Goal: Check status

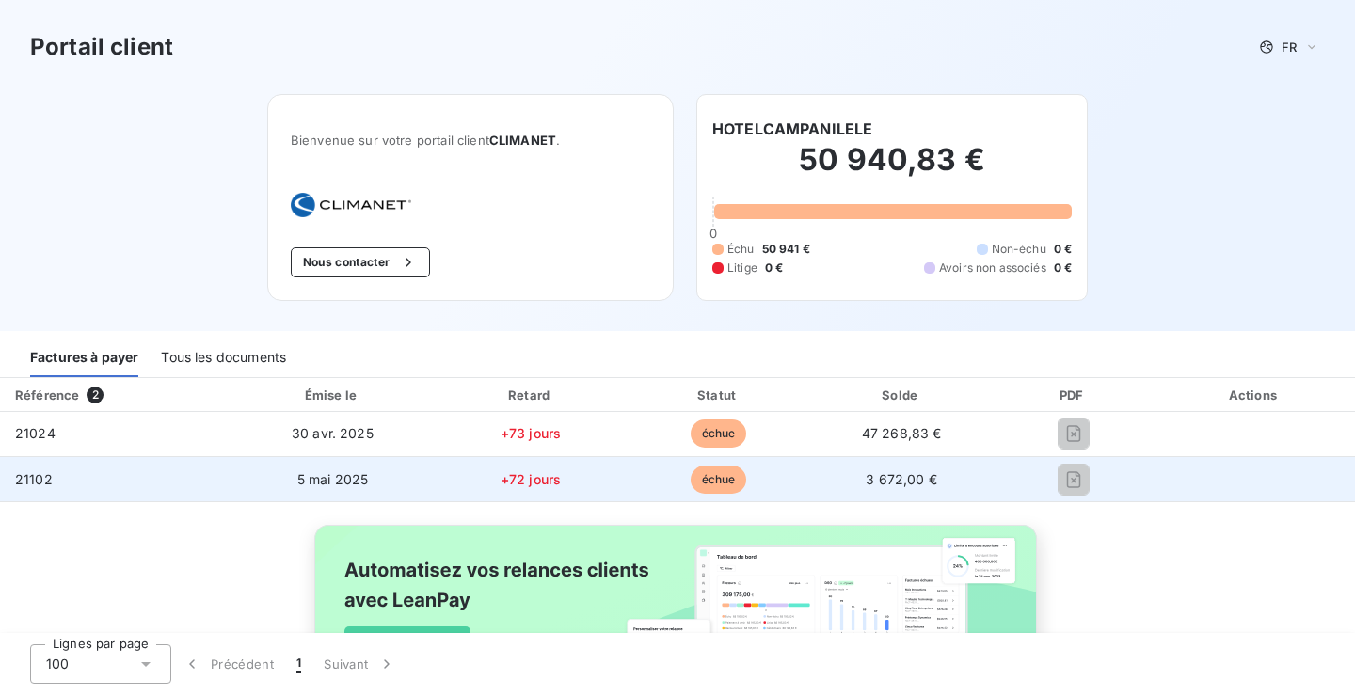
drag, startPoint x: 590, startPoint y: 482, endPoint x: 488, endPoint y: 471, distance: 102.3
click at [561, 482] on span "+72 jours" at bounding box center [531, 479] width 60 height 16
click at [422, 469] on td "5 mai 2025" at bounding box center [333, 479] width 207 height 45
click at [902, 476] on td "3 672,00 €" at bounding box center [901, 479] width 181 height 45
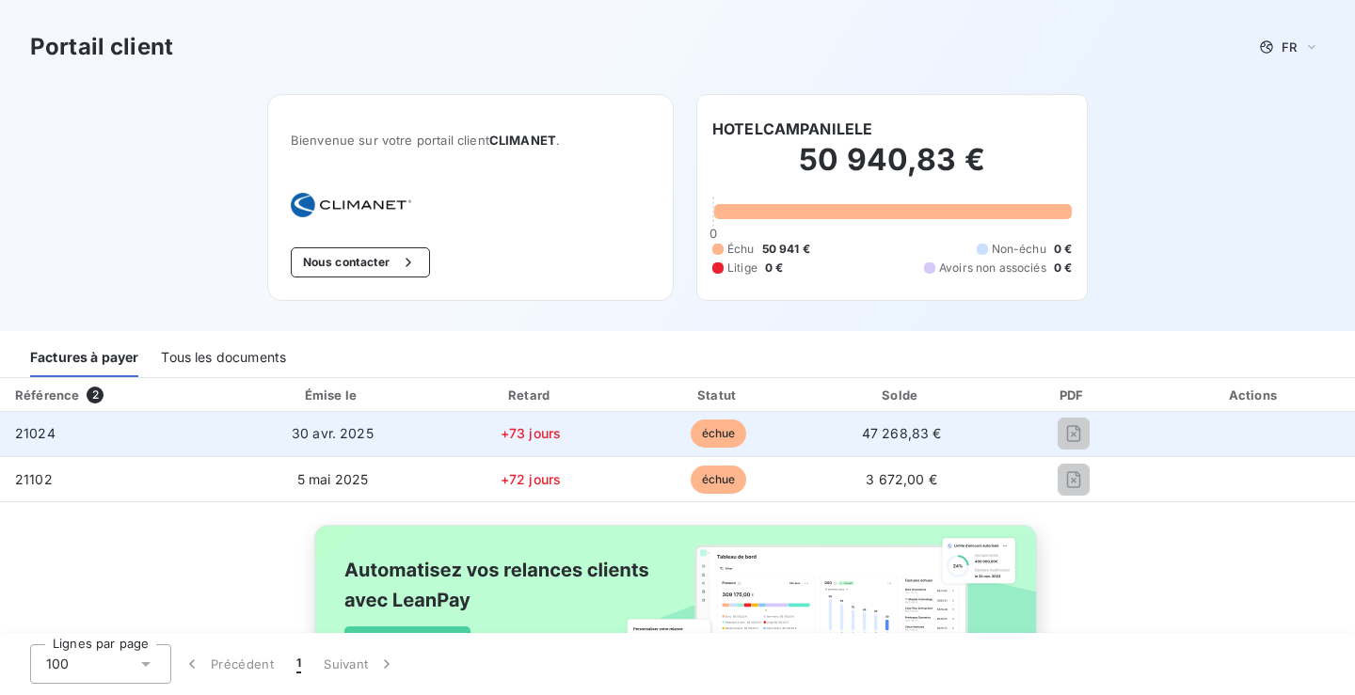
drag, startPoint x: 31, startPoint y: 455, endPoint x: 138, endPoint y: 387, distance: 127.4
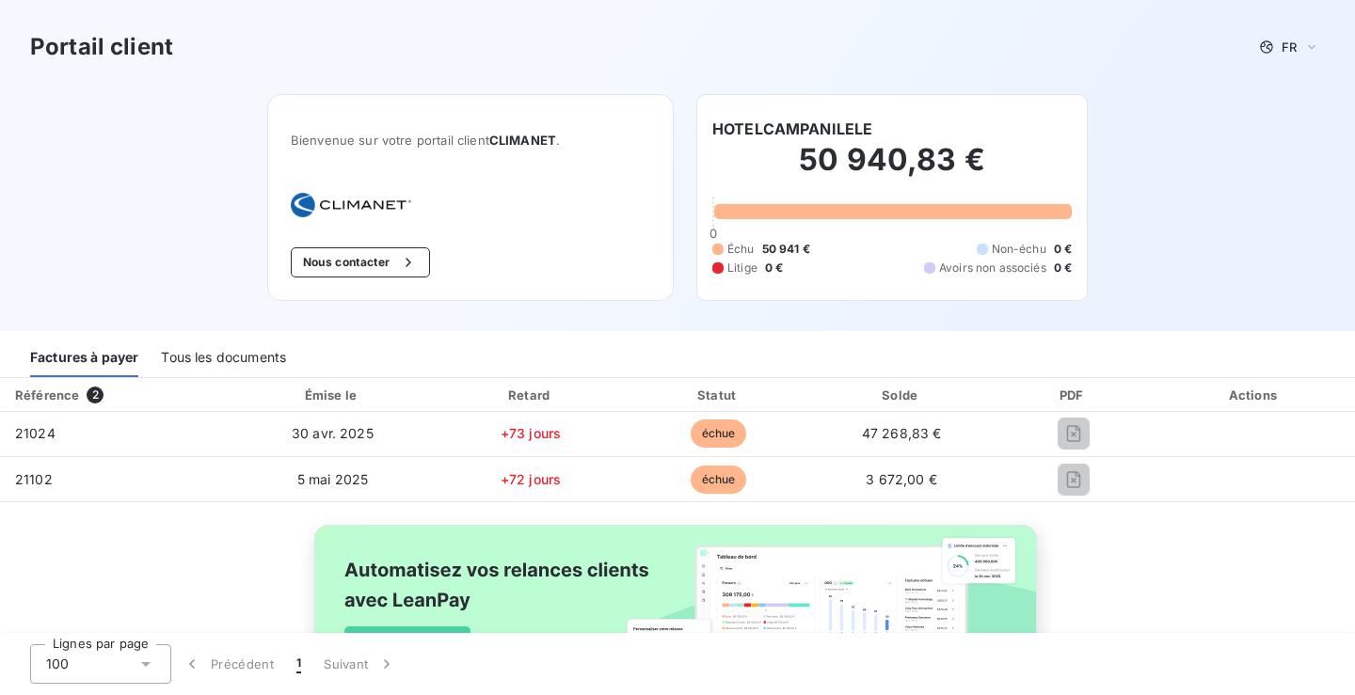
click at [32, 455] on td "21024" at bounding box center [115, 434] width 230 height 45
click at [192, 360] on div "Tous les documents" at bounding box center [223, 358] width 125 height 40
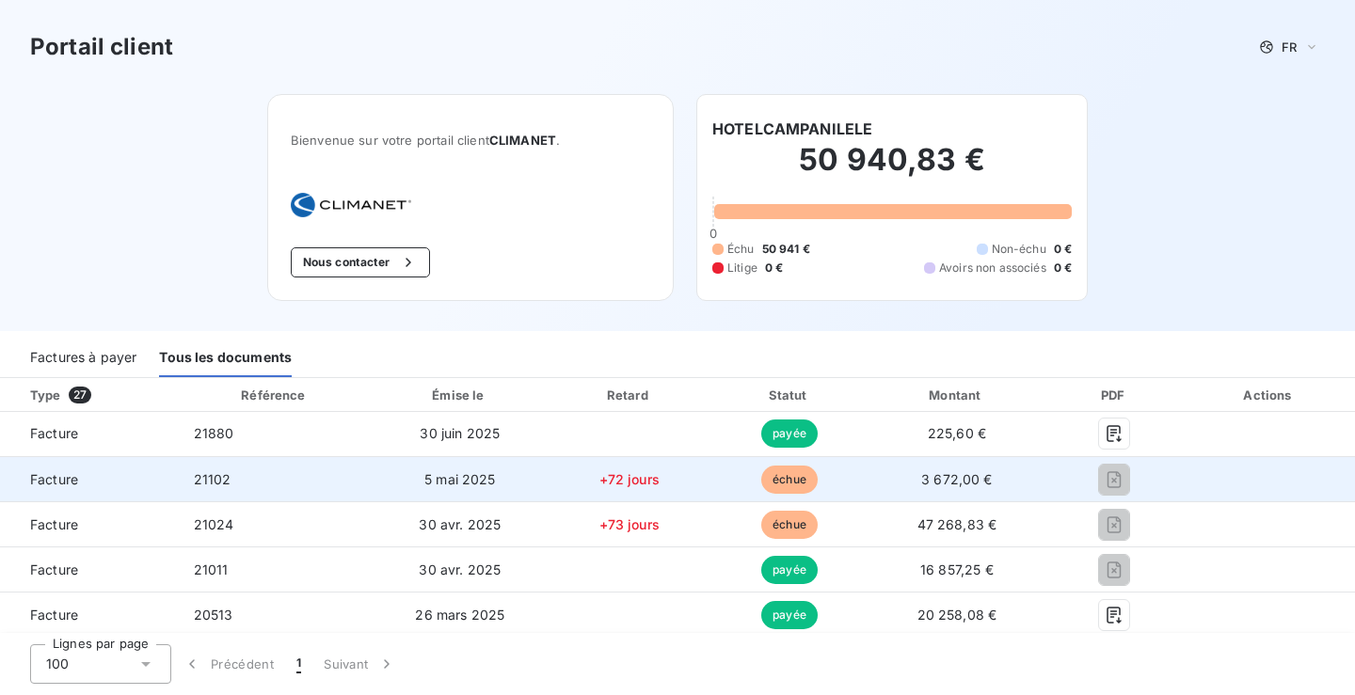
click at [818, 475] on span "échue" at bounding box center [789, 480] width 56 height 28
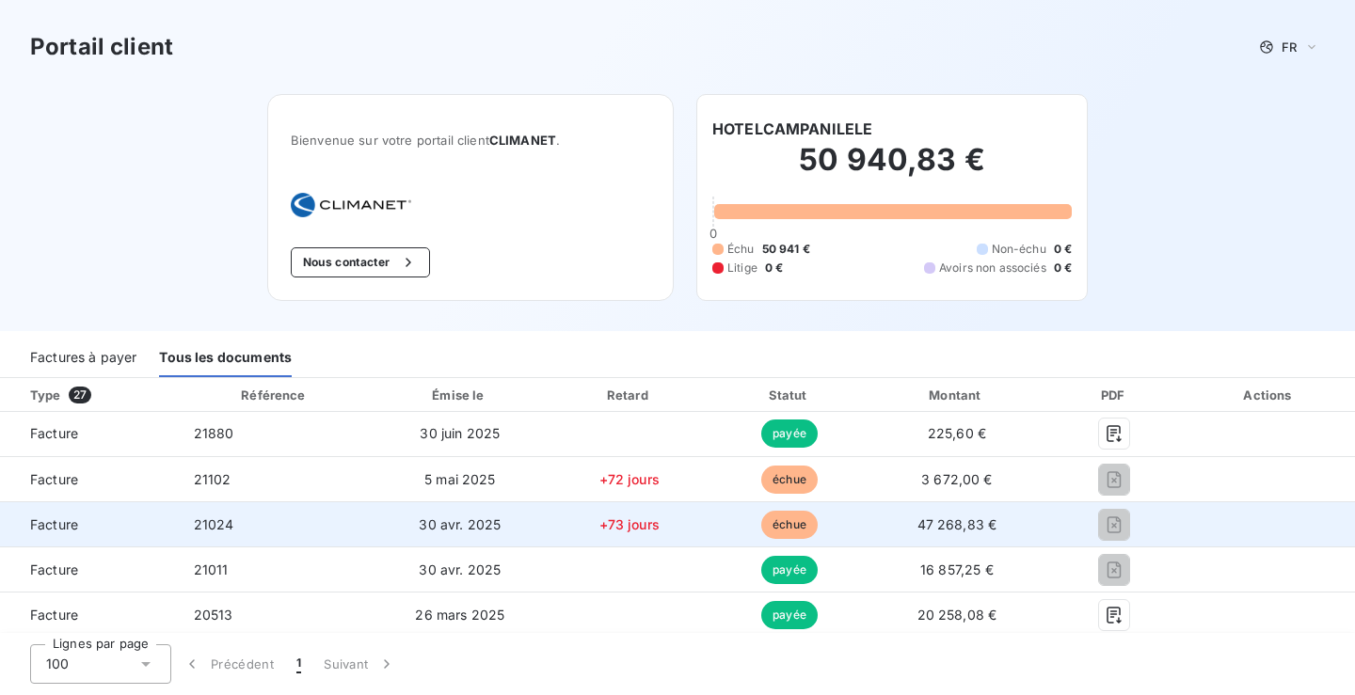
click at [818, 525] on span "échue" at bounding box center [789, 525] width 56 height 28
click at [56, 531] on span "Facture" at bounding box center [89, 525] width 149 height 19
